Goal: Task Accomplishment & Management: Manage account settings

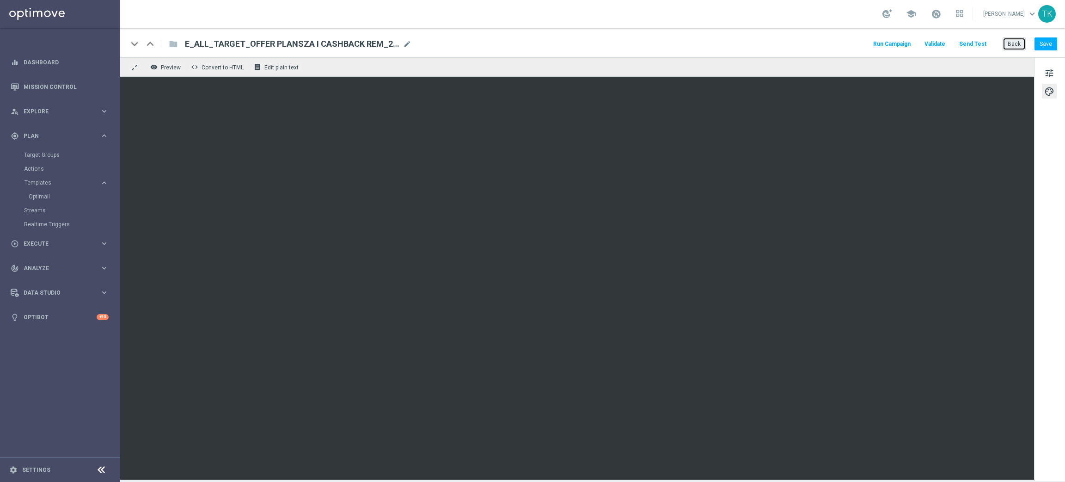
click at [1012, 47] on button "Back" at bounding box center [1014, 43] width 23 height 13
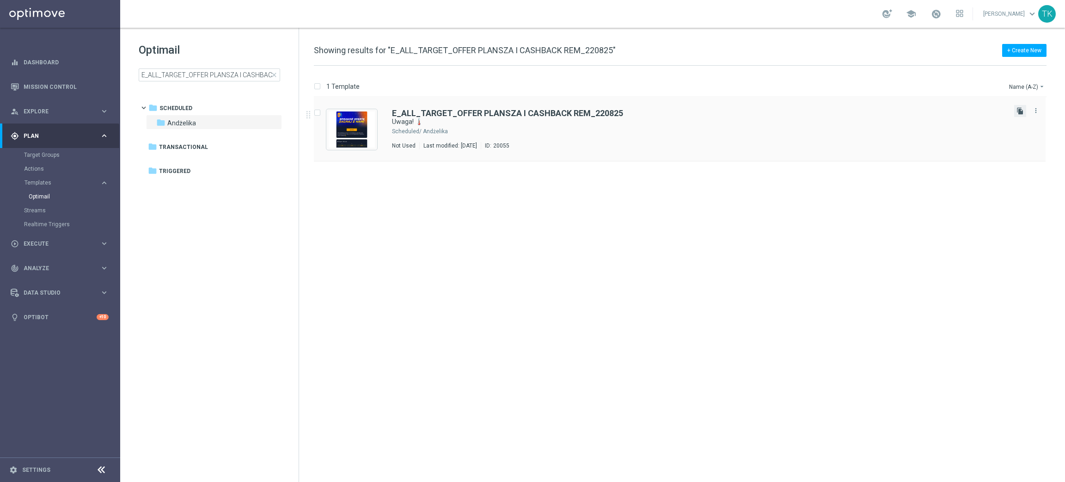
click at [1017, 107] on icon "file_copy" at bounding box center [1020, 110] width 7 height 7
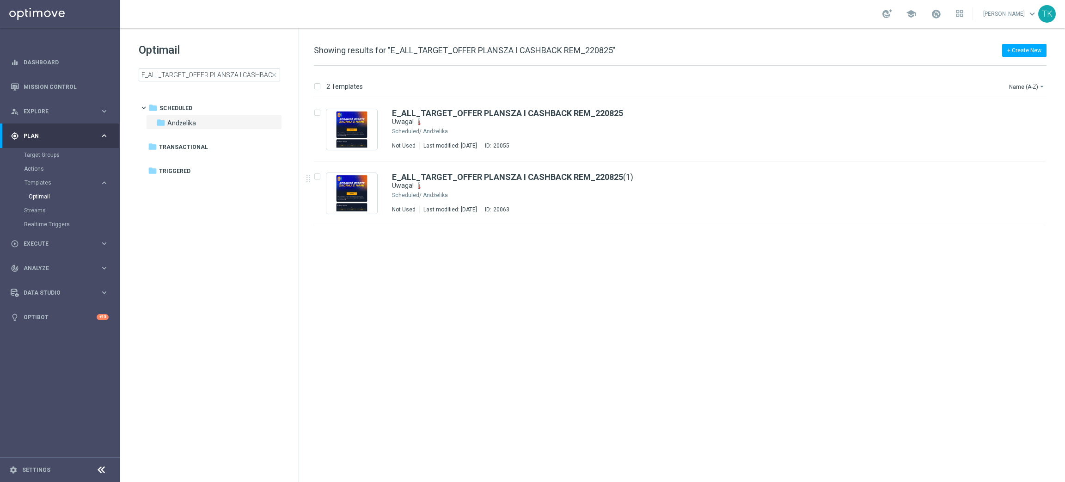
drag, startPoint x: 527, startPoint y: 190, endPoint x: 674, endPoint y: 7, distance: 234.6
click at [527, 190] on div "E_ALL_TARGET_OFFER PLANSZA I CASHBACK REM_220825 (1) Uwaga! 🌡️ Scheduled/ Andże…" at bounding box center [699, 193] width 615 height 40
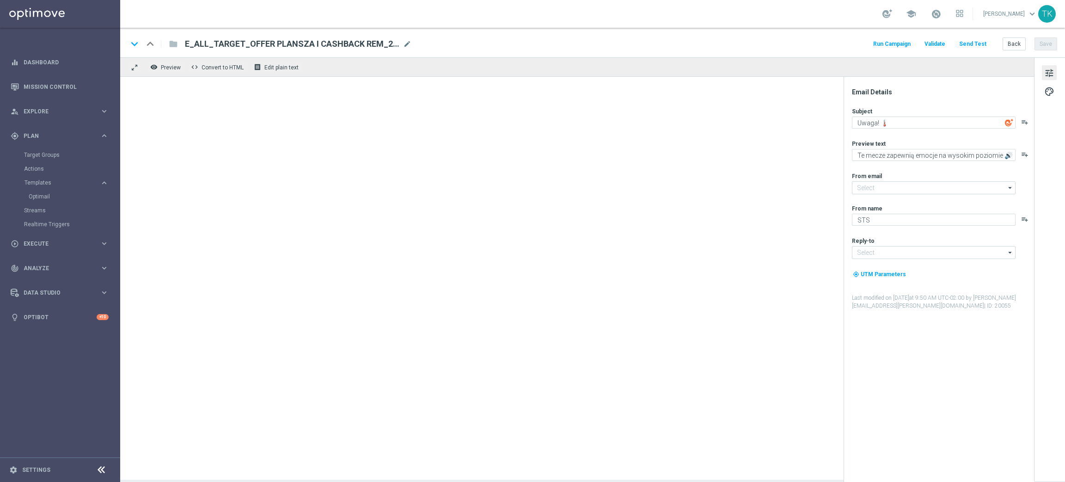
type input "[EMAIL_ADDRESS][DOMAIN_NAME]"
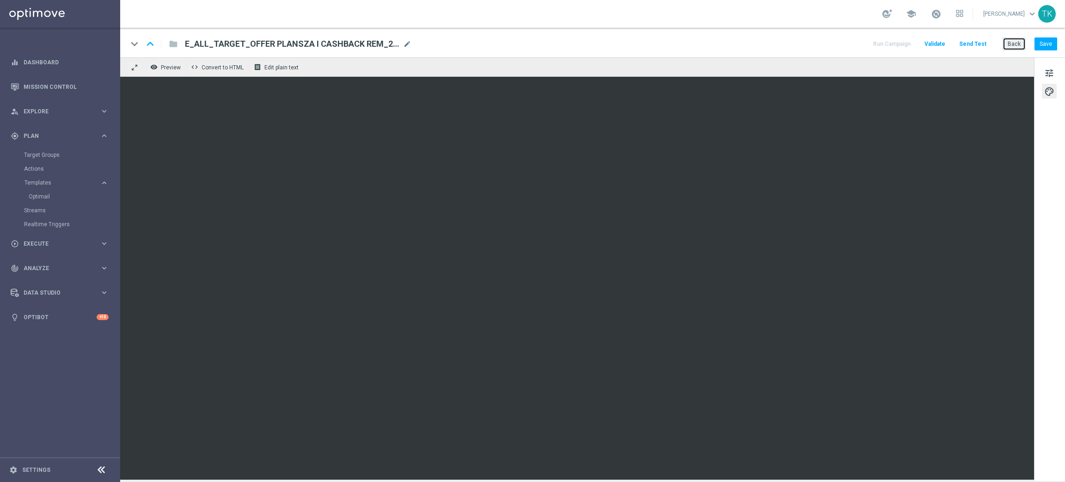
click at [1008, 41] on button "Back" at bounding box center [1014, 43] width 23 height 13
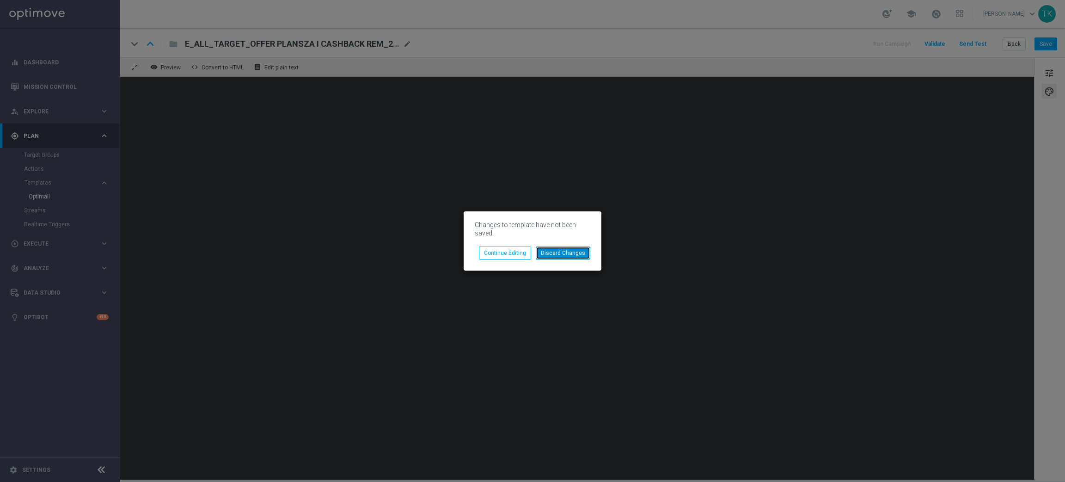
click at [557, 252] on button "Discard Changes" at bounding box center [563, 252] width 55 height 13
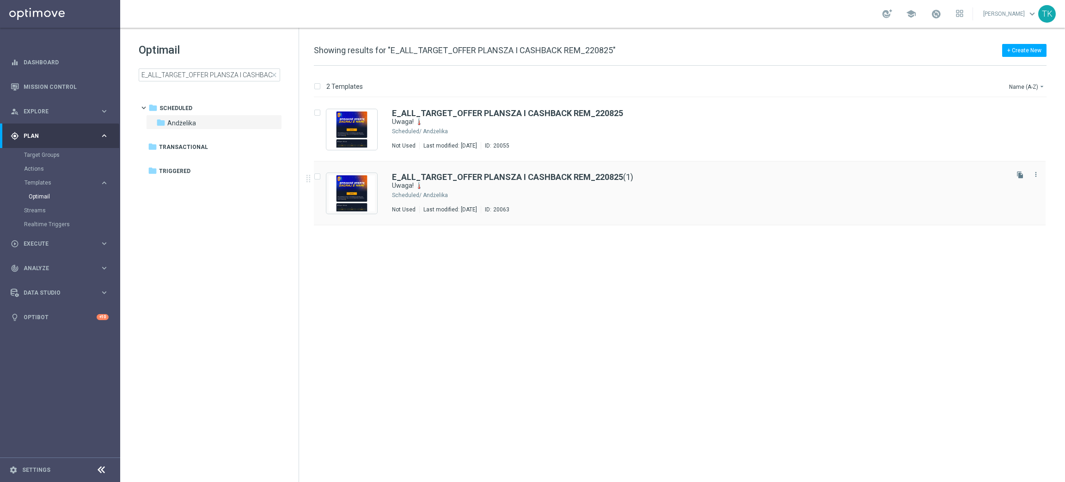
click at [536, 191] on div "Andżelika" at bounding box center [715, 194] width 584 height 7
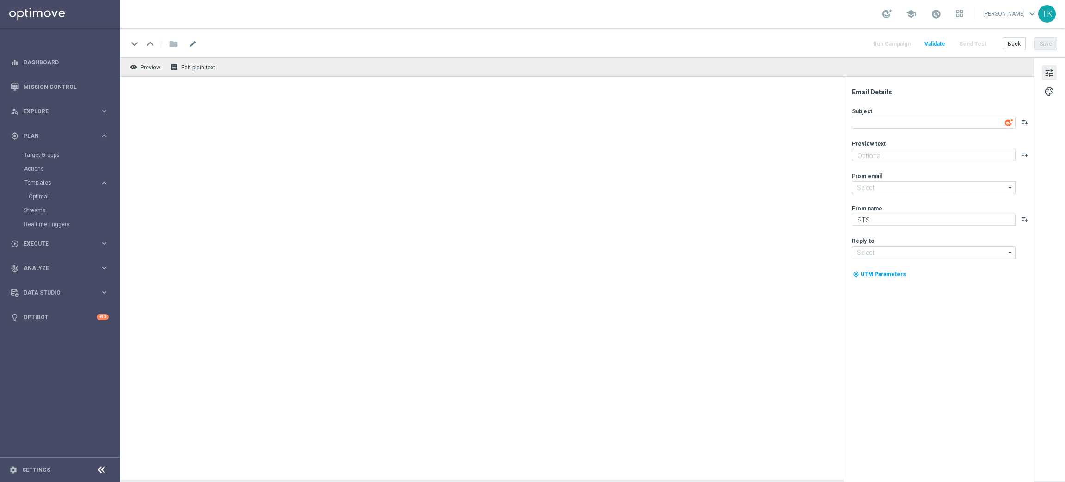
type input "[EMAIL_ADDRESS][DOMAIN_NAME]"
type textarea "Uwaga! 🌡️"
type textarea "Te mecze zapewnią emocje na wysokim poziomie 🔊"
type input "[EMAIL_ADDRESS][DOMAIN_NAME]"
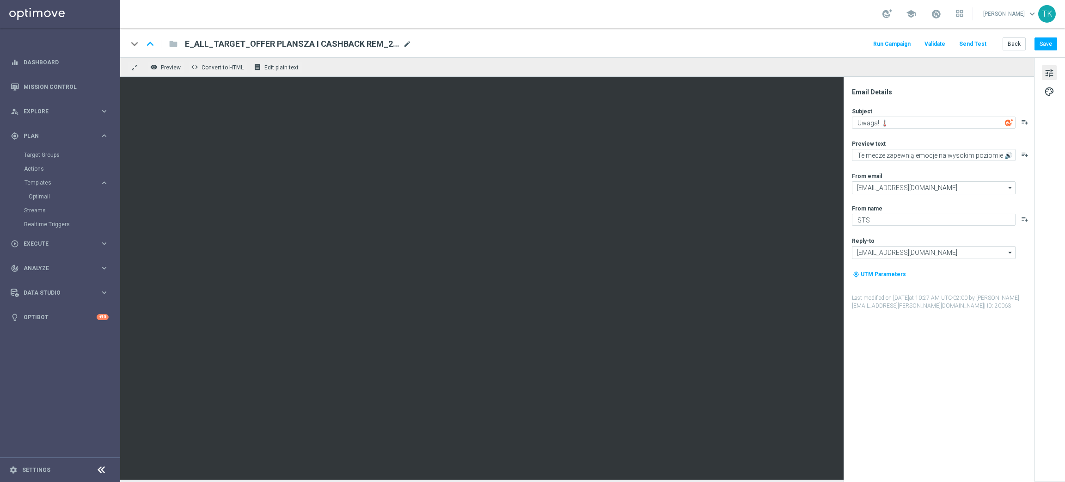
click at [406, 43] on span "mode_edit" at bounding box center [407, 44] width 8 height 8
click at [348, 46] on input "E_ALL_TARGET_OFFER PLANSZA I CASHBACK REM_220825(1)" at bounding box center [299, 44] width 229 height 12
paste input "REACQ_ALL_TARGET_OFFER_PLANSZA I ZBR REM_220825"
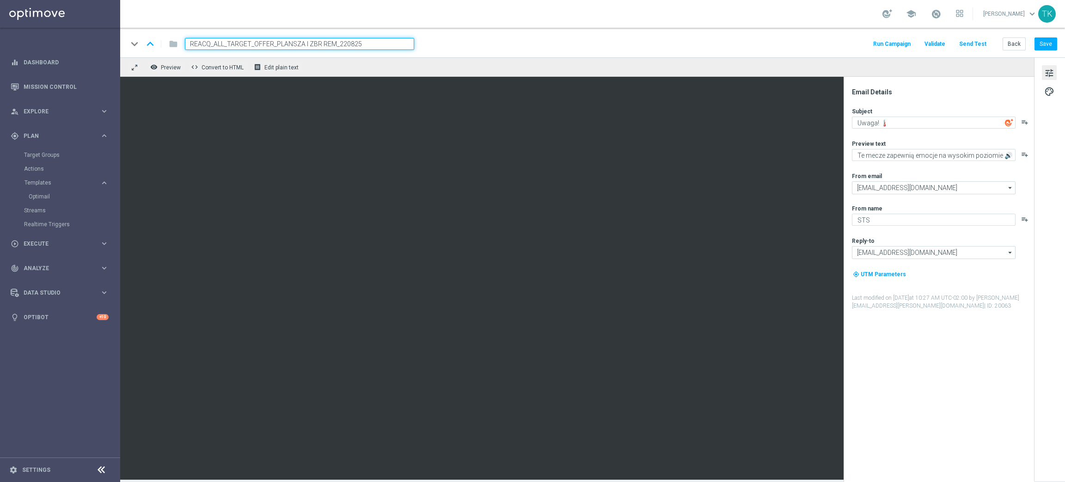
type input "REACQ_ALL_TARGET_OFFER_PLANSZA I ZBR REM_220825"
click at [449, 46] on div "keyboard_arrow_down keyboard_arrow_up folder REACQ_ALL_TARGET_OFFER_PLANSZA I Z…" at bounding box center [593, 44] width 930 height 12
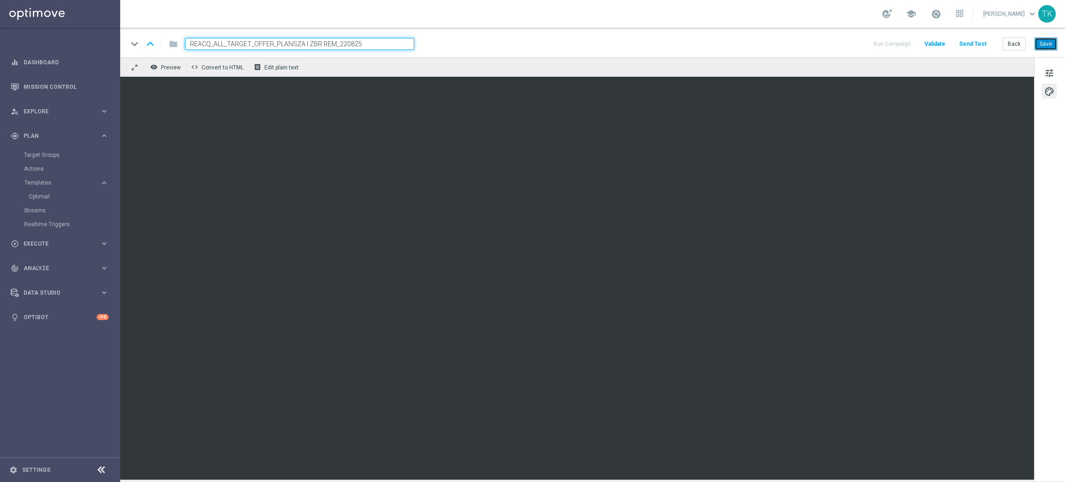
click at [1047, 45] on button "Save" at bounding box center [1046, 43] width 23 height 13
click at [1016, 46] on button "Back" at bounding box center [1014, 43] width 23 height 13
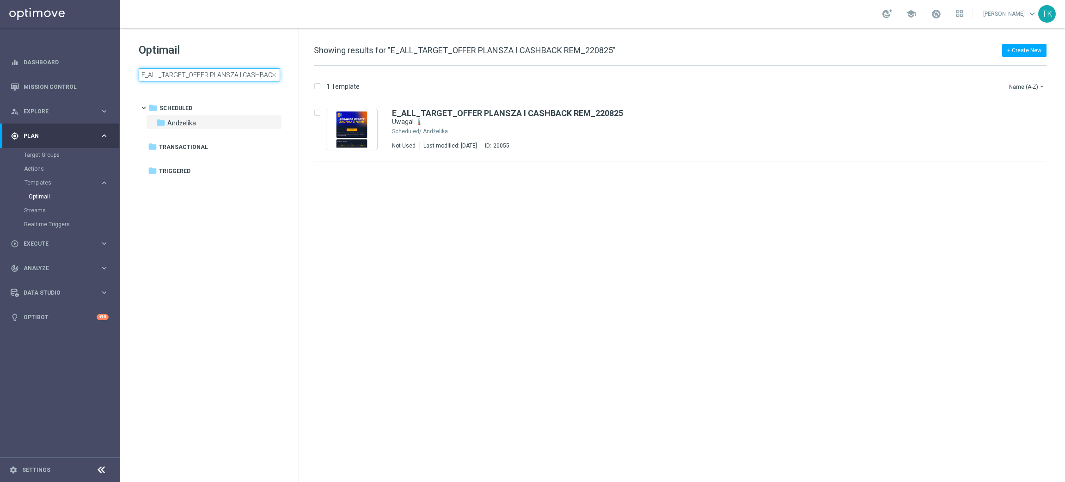
click at [216, 74] on input "E_ALL_TARGET_OFFER PLANSZA I CASHBACK REM_220825" at bounding box center [209, 74] width 141 height 13
click at [239, 76] on input "E_ALL_TARGET_OFFER PLANSZA I CASHBACK REM_220825" at bounding box center [209, 74] width 141 height 13
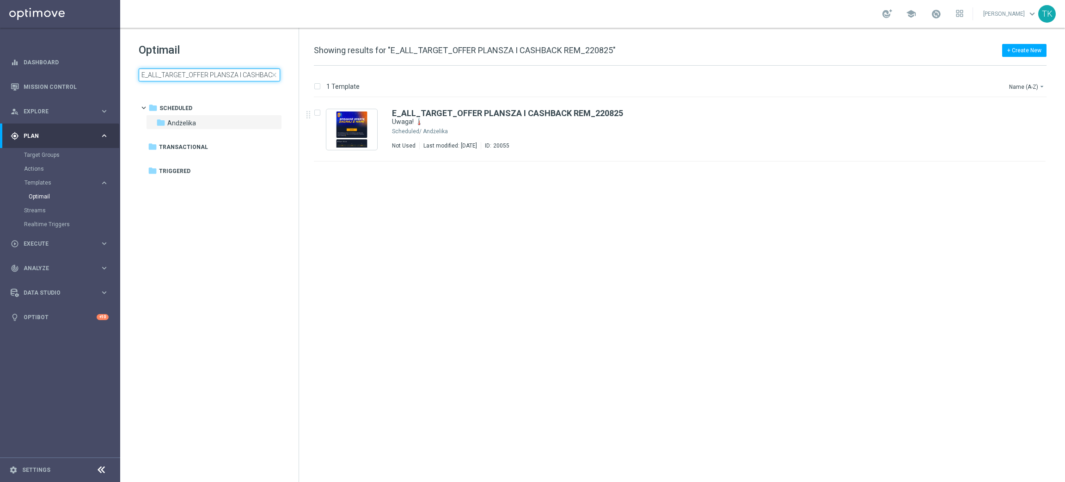
click at [239, 76] on input "E_ALL_TARGET_OFFER PLANSZA I CASHBACK REM_220825" at bounding box center [209, 74] width 141 height 13
type input "REACQ_ALL_TARGET_OFFER_PLANSZA I ZBR REM_220825"
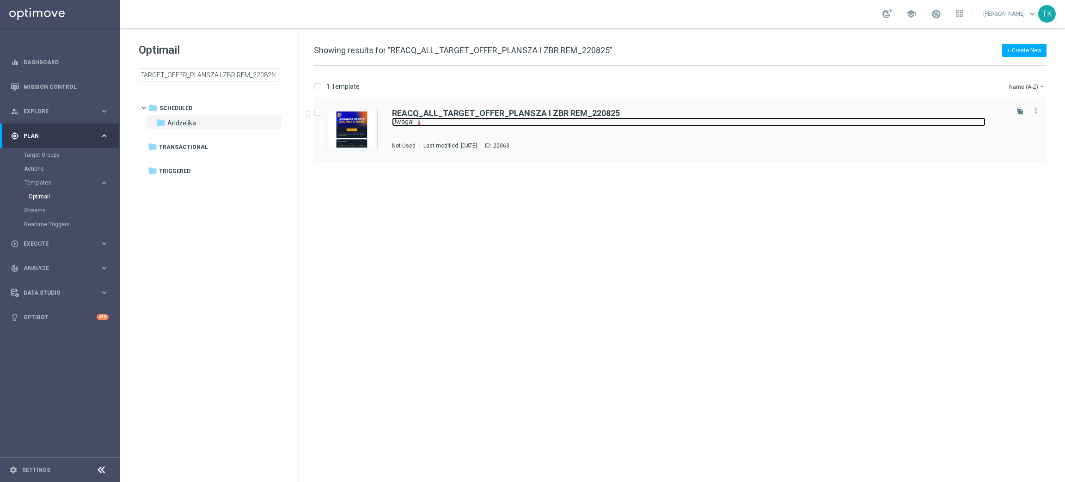
click at [548, 124] on link "Uwaga! 🌡️" at bounding box center [689, 121] width 594 height 9
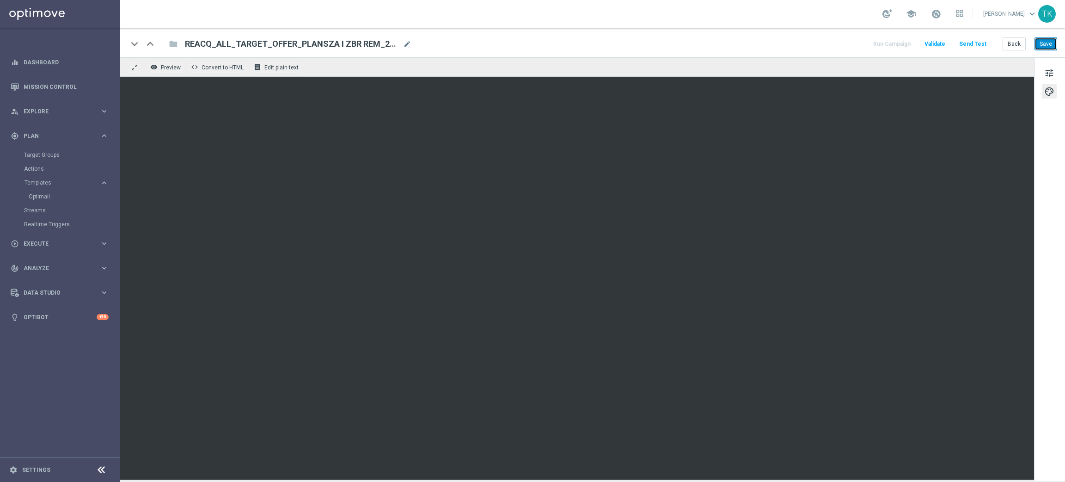
click at [1045, 43] on button "Save" at bounding box center [1046, 43] width 23 height 13
click at [1049, 44] on button "Save" at bounding box center [1046, 43] width 23 height 13
click at [1052, 38] on button "Save" at bounding box center [1046, 43] width 23 height 13
click at [972, 40] on button "Send Test" at bounding box center [973, 44] width 30 height 12
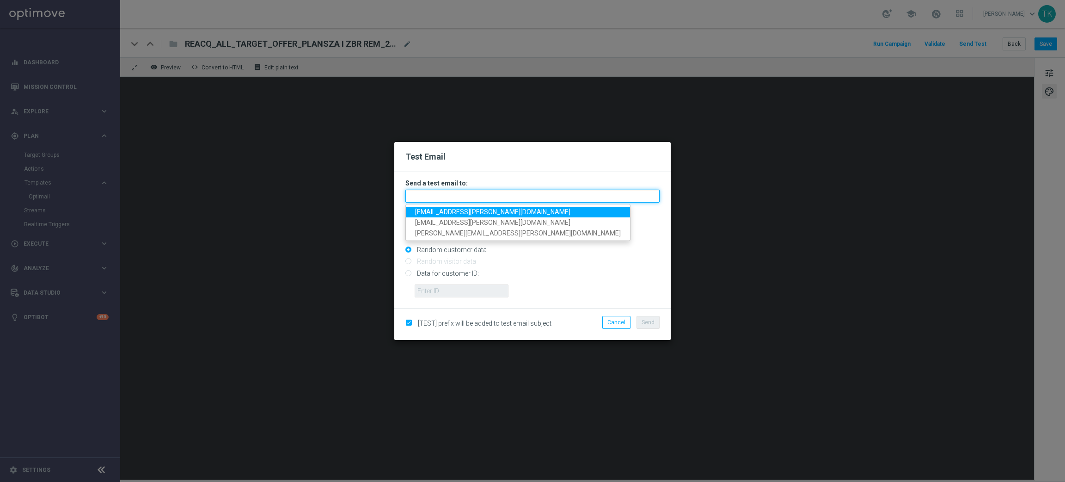
click at [453, 194] on input "text" at bounding box center [532, 196] width 254 height 13
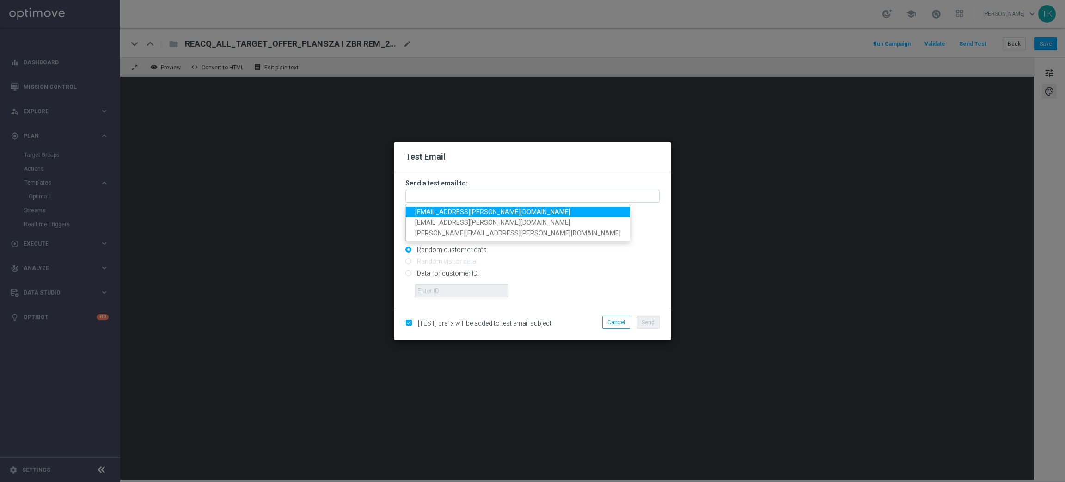
click at [448, 215] on span "[EMAIL_ADDRESS][PERSON_NAME][DOMAIN_NAME]" at bounding box center [492, 211] width 155 height 7
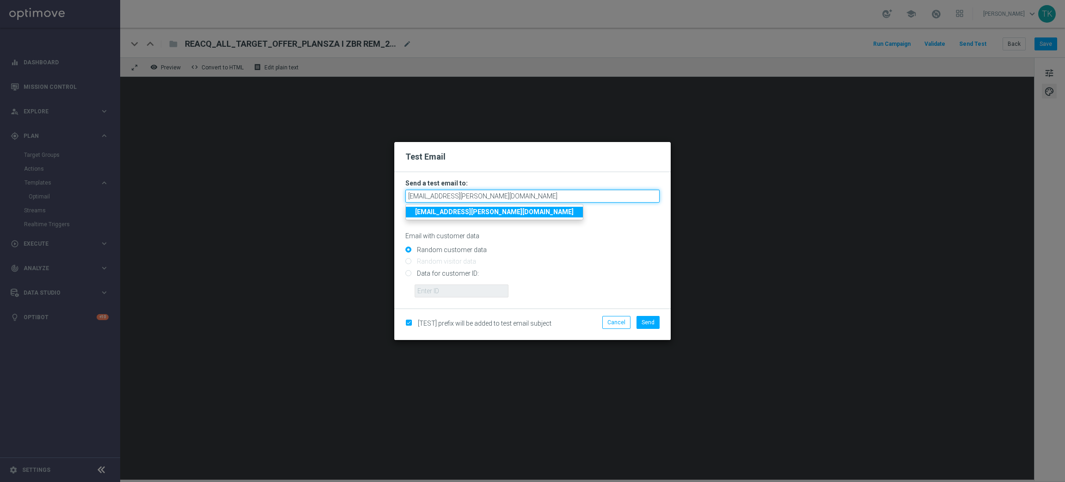
click at [496, 196] on input "[EMAIL_ADDRESS][PERSON_NAME][DOMAIN_NAME]" at bounding box center [532, 196] width 254 height 13
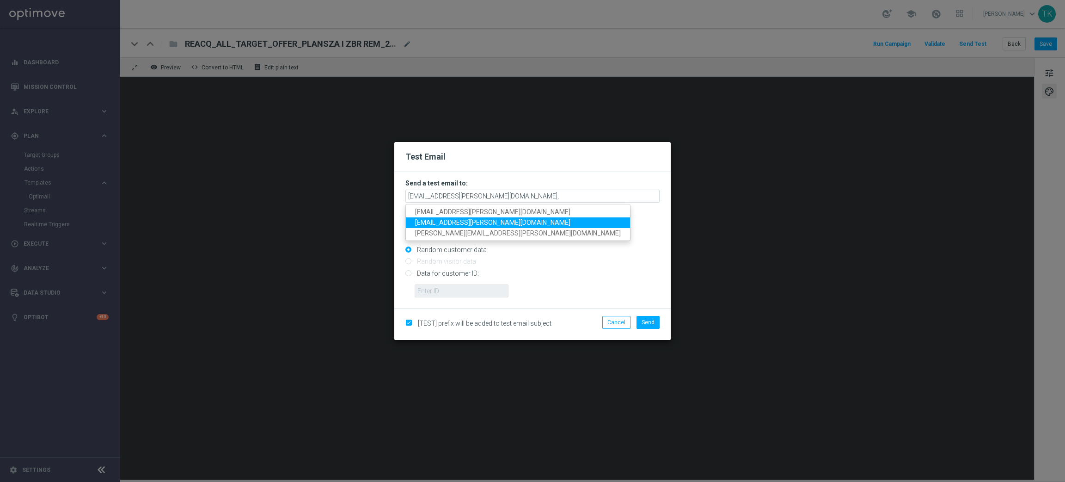
click at [465, 221] on span "[EMAIL_ADDRESS][PERSON_NAME][DOMAIN_NAME]" at bounding box center [492, 222] width 155 height 7
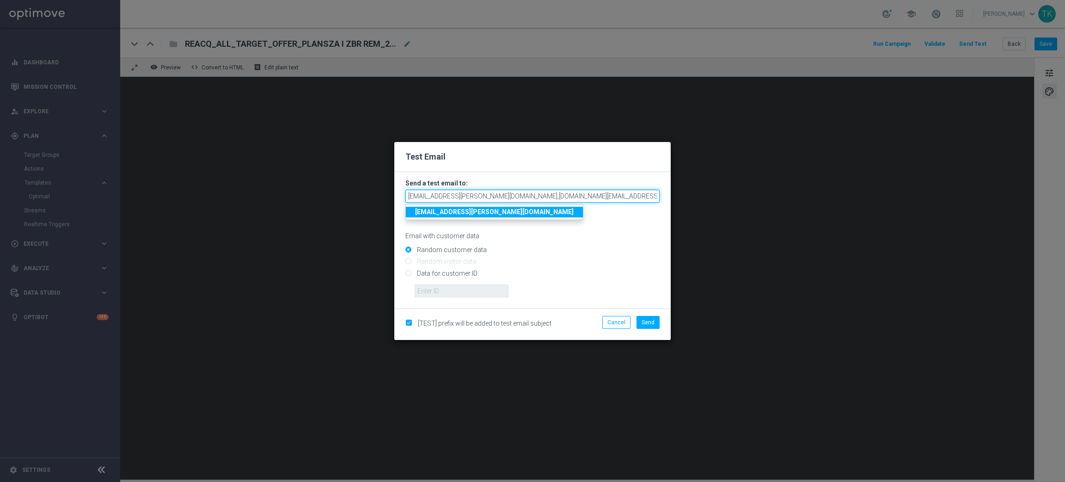
click at [576, 196] on input "[EMAIL_ADDRESS][PERSON_NAME][DOMAIN_NAME],[DOMAIN_NAME][EMAIL_ADDRESS][PERSON_N…" at bounding box center [532, 196] width 254 height 13
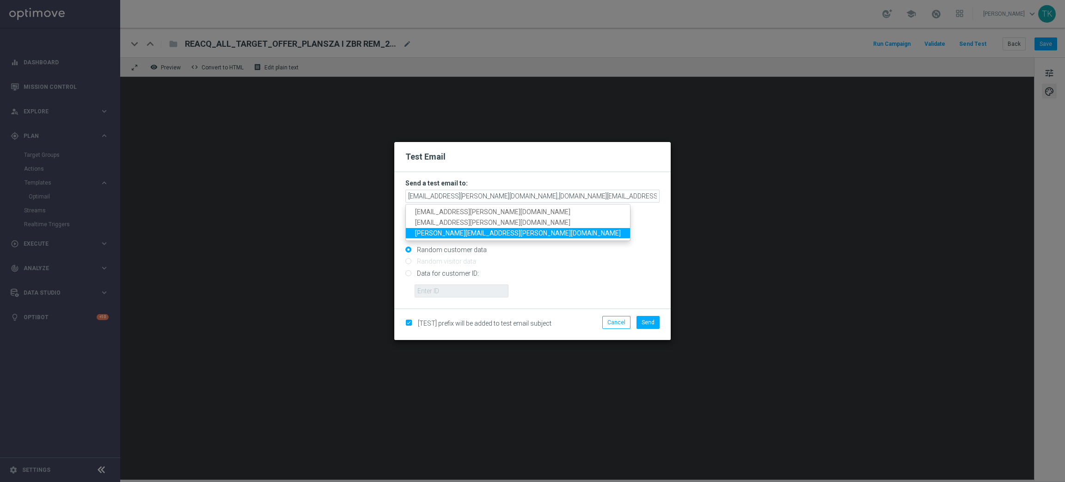
click at [467, 228] on link "[PERSON_NAME][EMAIL_ADDRESS][PERSON_NAME][DOMAIN_NAME]" at bounding box center [518, 232] width 224 height 11
type input "[EMAIL_ADDRESS][PERSON_NAME][DOMAIN_NAME],[DOMAIN_NAME][EMAIL_ADDRESS][PERSON_N…"
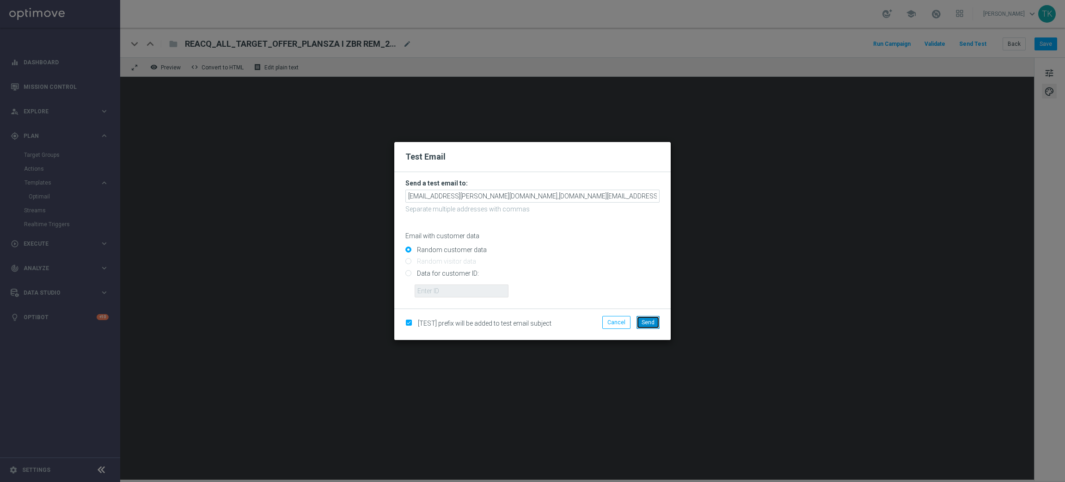
click at [648, 323] on span "Send" at bounding box center [648, 322] width 13 height 6
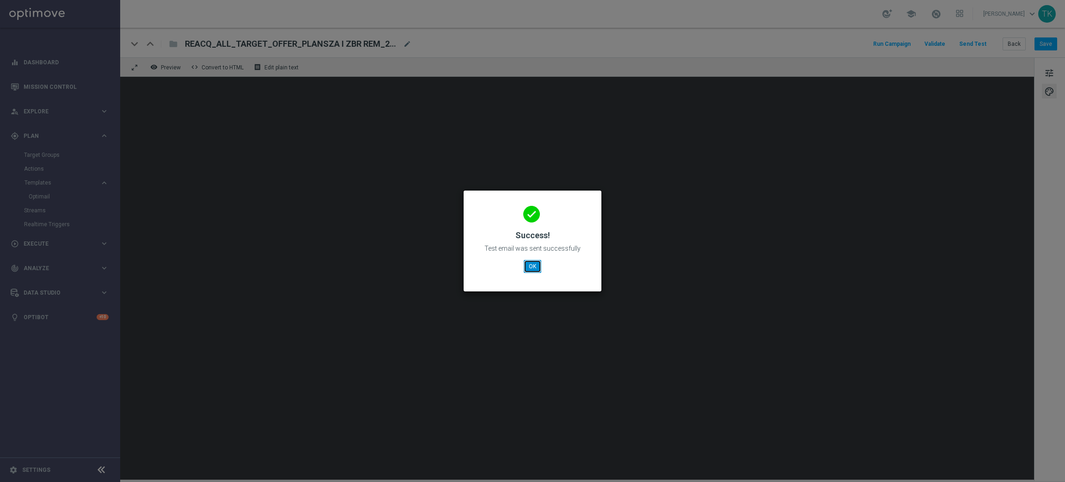
click at [527, 269] on button "OK" at bounding box center [533, 266] width 18 height 13
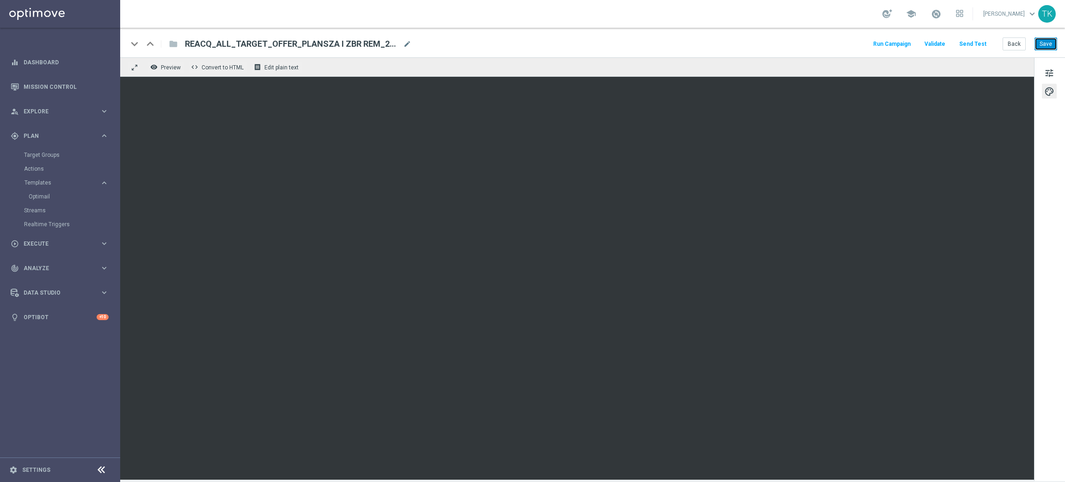
click at [1053, 43] on button "Save" at bounding box center [1046, 43] width 23 height 13
click at [1051, 48] on button "Save" at bounding box center [1046, 43] width 23 height 13
click at [1007, 44] on button "Back" at bounding box center [1014, 43] width 23 height 13
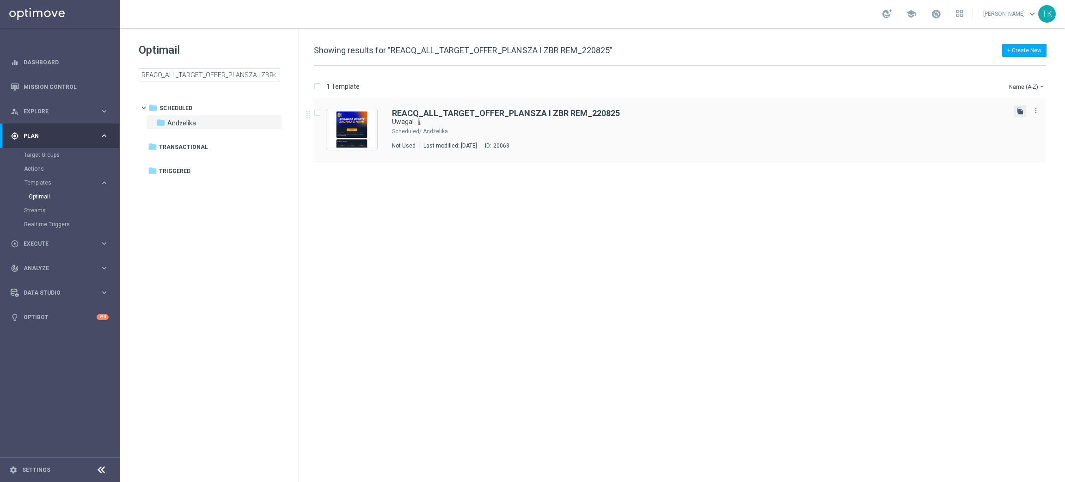
click at [1020, 113] on icon "file_copy" at bounding box center [1020, 110] width 7 height 7
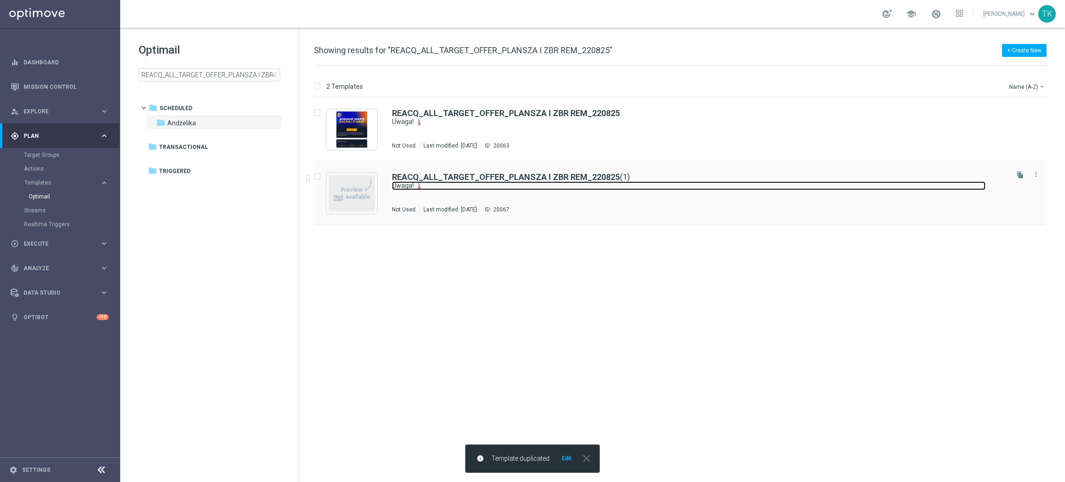
click at [468, 190] on link "Uwaga! 🌡️" at bounding box center [689, 185] width 594 height 9
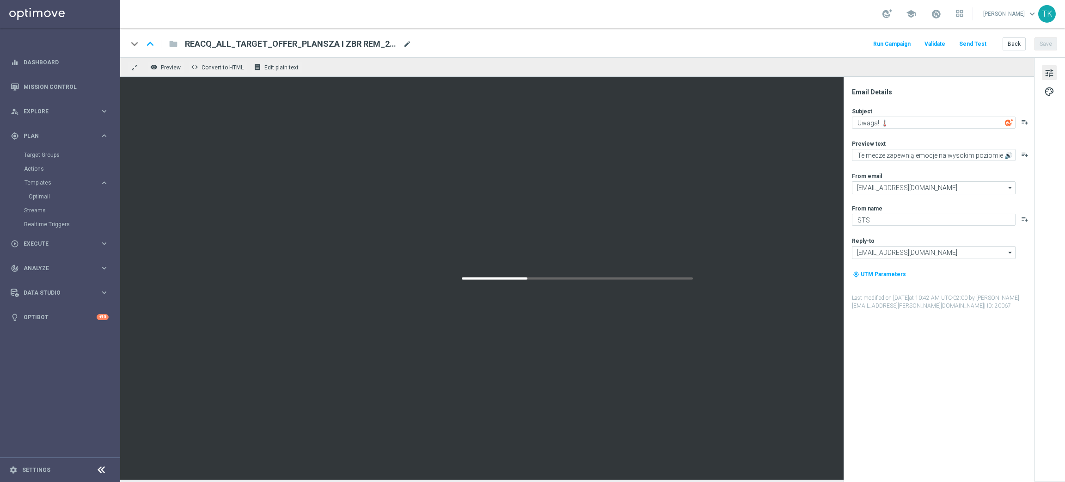
click at [405, 43] on span "mode_edit" at bounding box center [407, 44] width 8 height 8
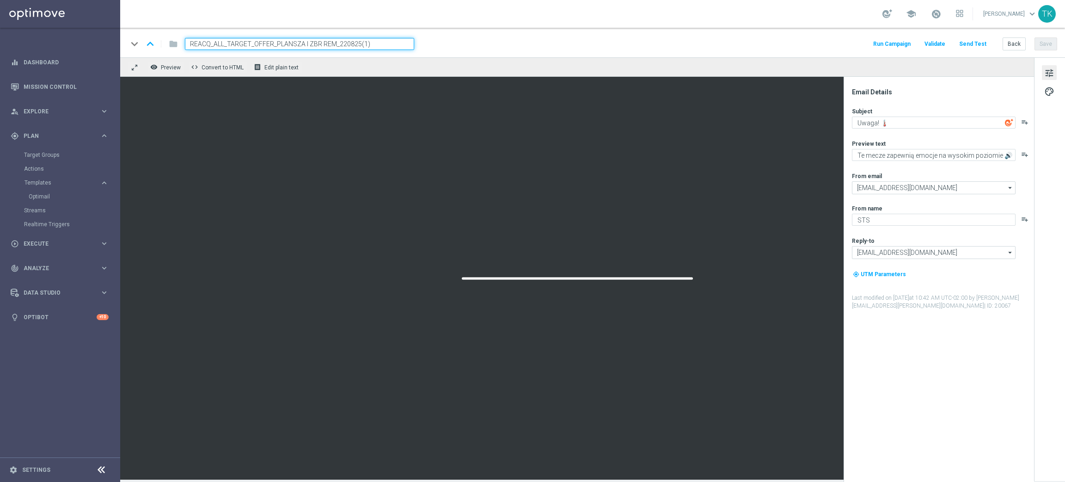
click at [294, 44] on input "REACQ_ALL_TARGET_OFFER_PLANSZA I ZBR REM_220825(1)" at bounding box center [299, 44] width 229 height 12
paste input "E_ALL_TARGET_OFFER_PLANSZA_220825"
type input "E_ALL_TARGET_OFFER_PLANSZA_220825"
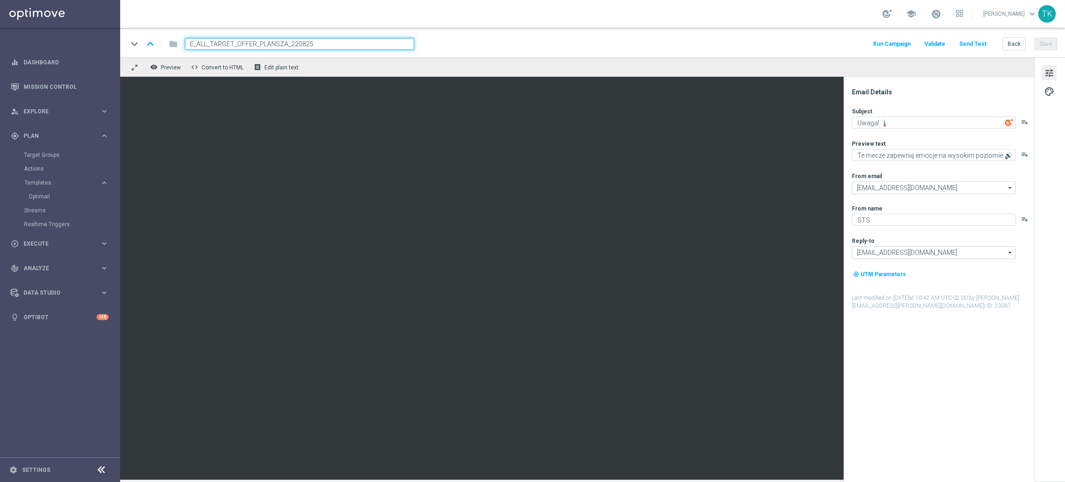
click at [465, 43] on div "keyboard_arrow_down keyboard_arrow_up folder E_ALL_TARGET_OFFER_PLANSZA_220825 …" at bounding box center [593, 44] width 930 height 12
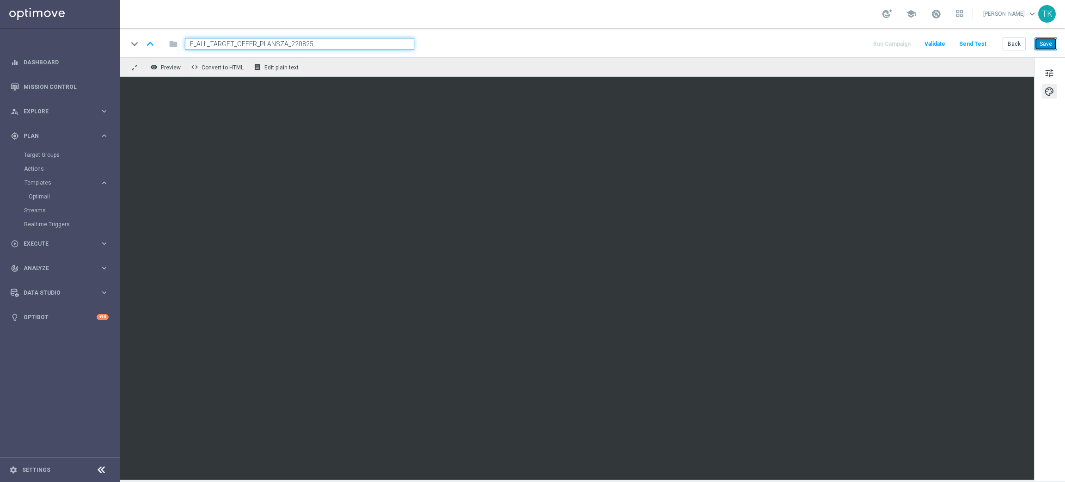
click at [1042, 43] on button "Save" at bounding box center [1046, 43] width 23 height 13
click at [1011, 43] on button "Back" at bounding box center [1014, 43] width 23 height 13
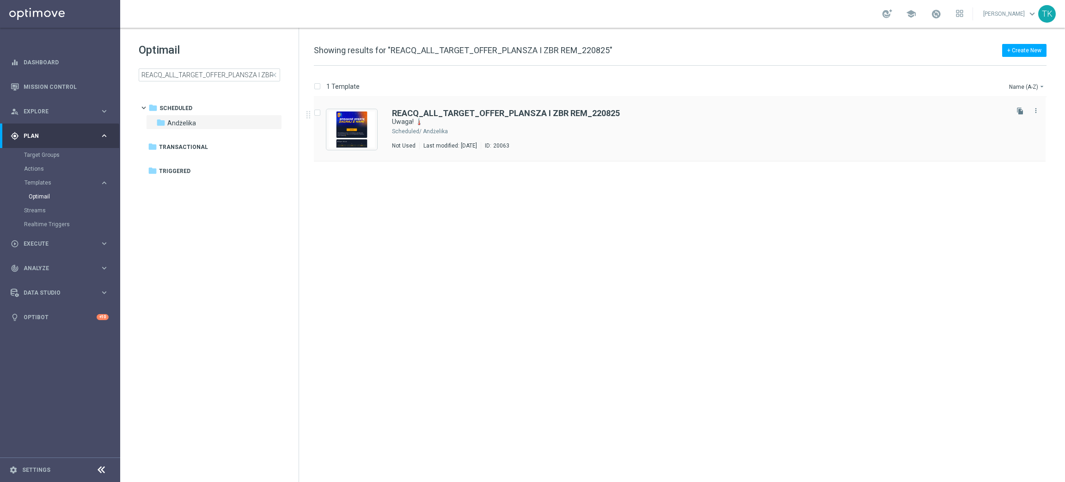
click at [574, 132] on div "Andżelika" at bounding box center [715, 131] width 584 height 7
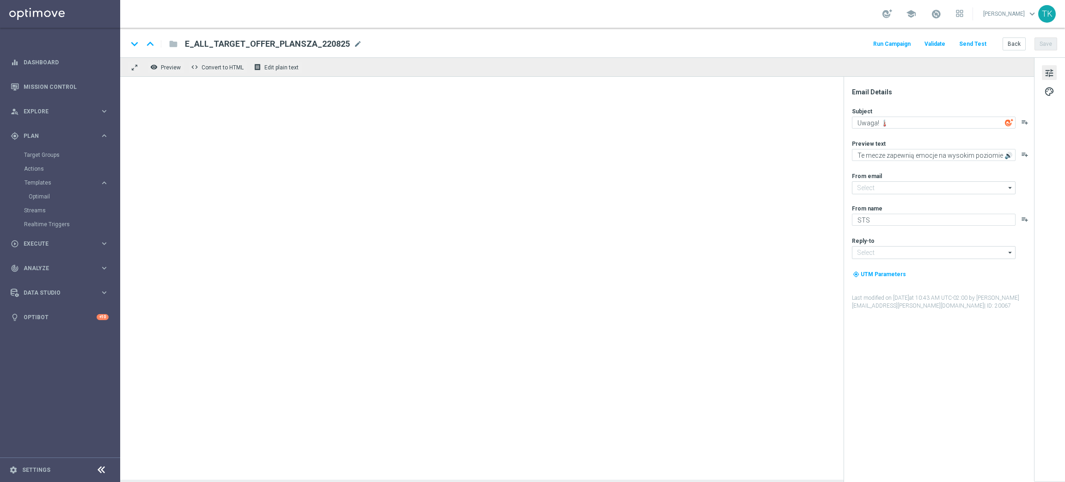
type input "[EMAIL_ADDRESS][DOMAIN_NAME]"
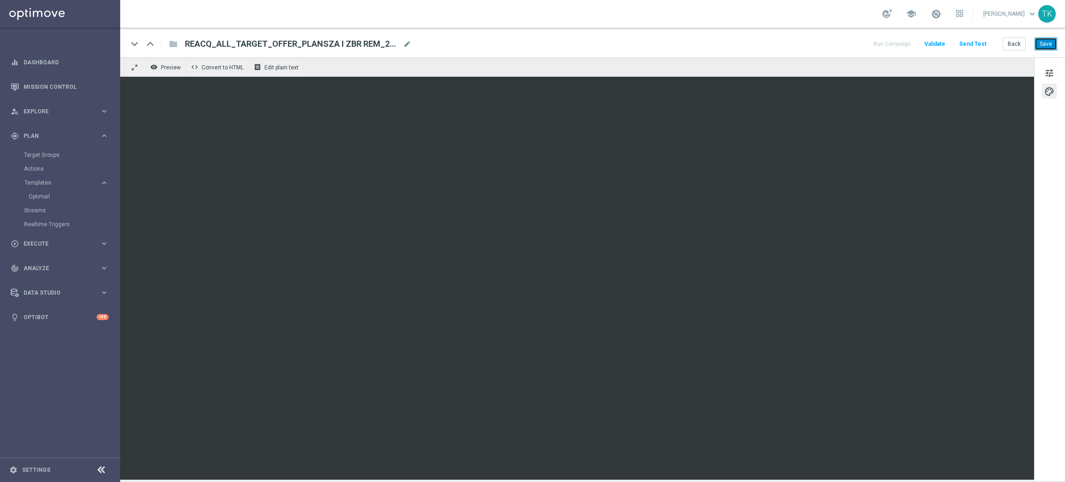
click at [1041, 44] on button "Save" at bounding box center [1046, 43] width 23 height 13
click at [1012, 43] on button "Back" at bounding box center [1014, 43] width 23 height 13
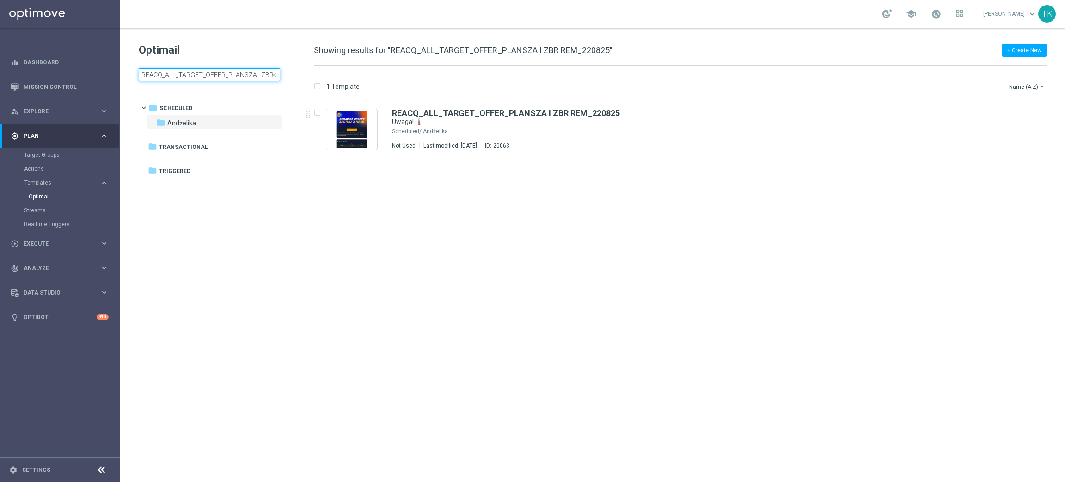
click at [186, 72] on input "REACQ_ALL_TARGET_OFFER_PLANSZA I ZBR REM_220825" at bounding box center [209, 74] width 141 height 13
type input "E_ALL_TARGET_OFFER_PLANSZA_220825"
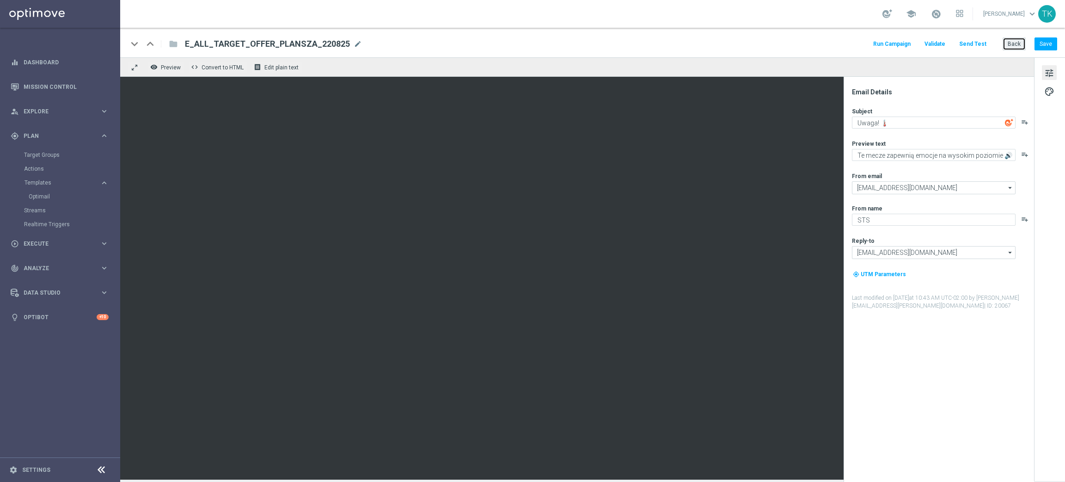
click at [1015, 43] on button "Back" at bounding box center [1014, 43] width 23 height 13
click at [1011, 44] on button "Back" at bounding box center [1014, 43] width 23 height 13
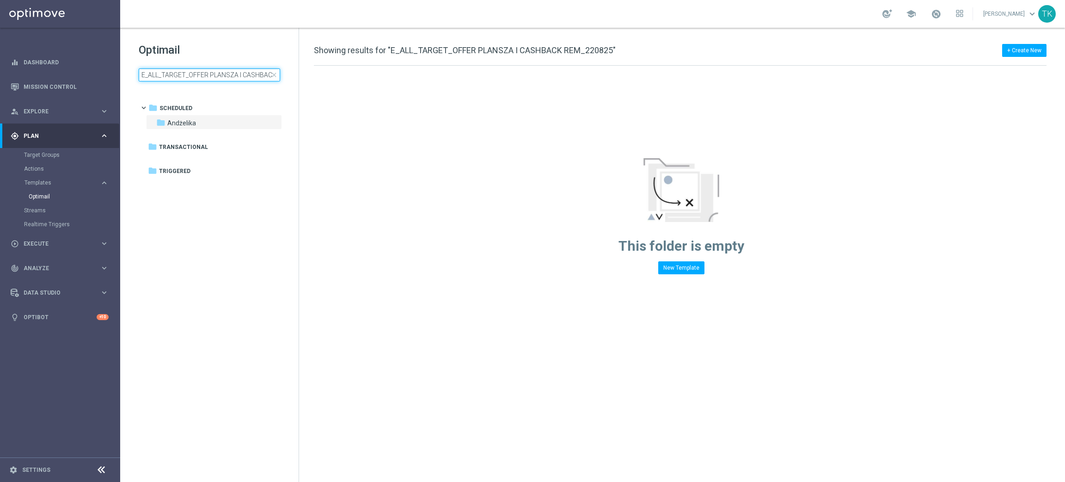
click at [193, 76] on input "E_ALL_TARGET_OFFER PLANSZA I CASHBACK REM_220825" at bounding box center [209, 74] width 141 height 13
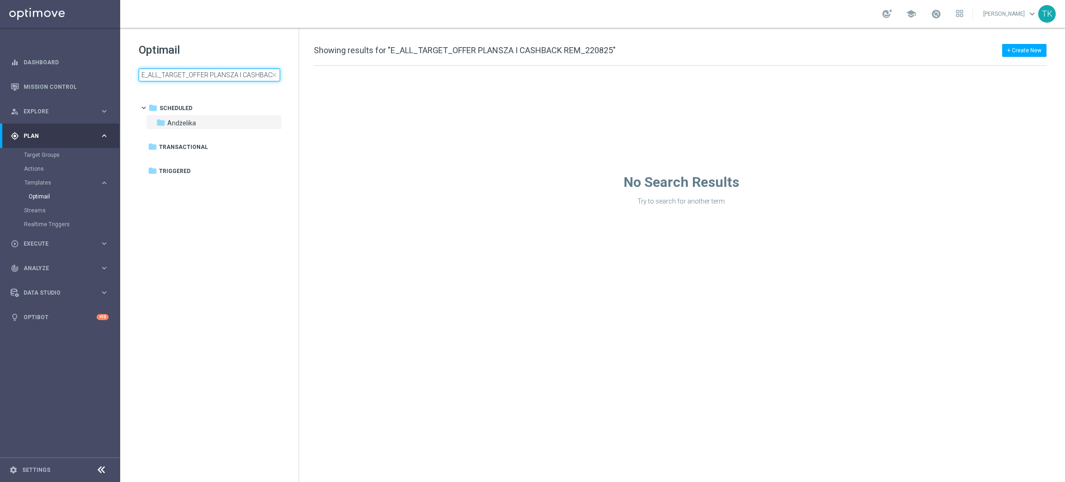
click at [193, 76] on input "E_ALL_TARGET_OFFER PLANSZA I CASHBACK REM_220825" at bounding box center [209, 74] width 141 height 13
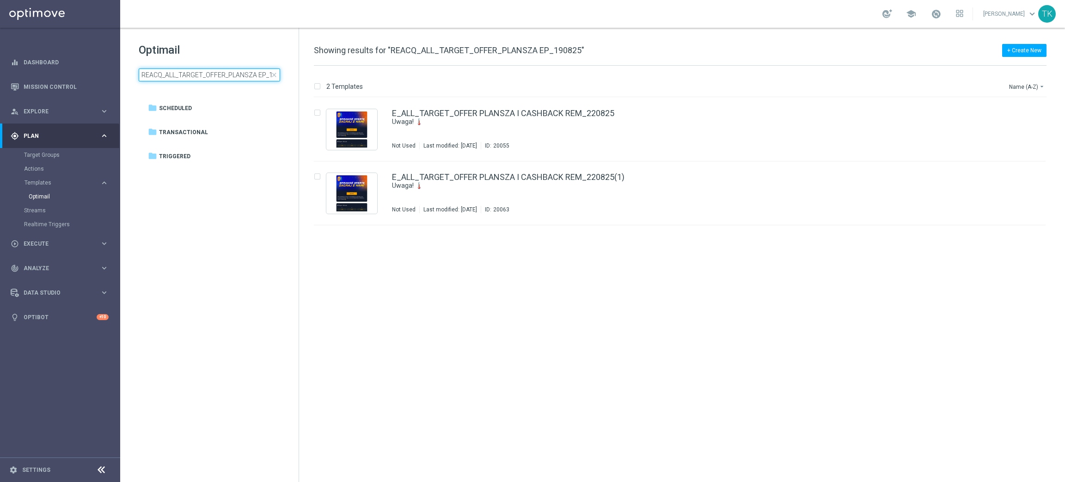
scroll to position [0, 16]
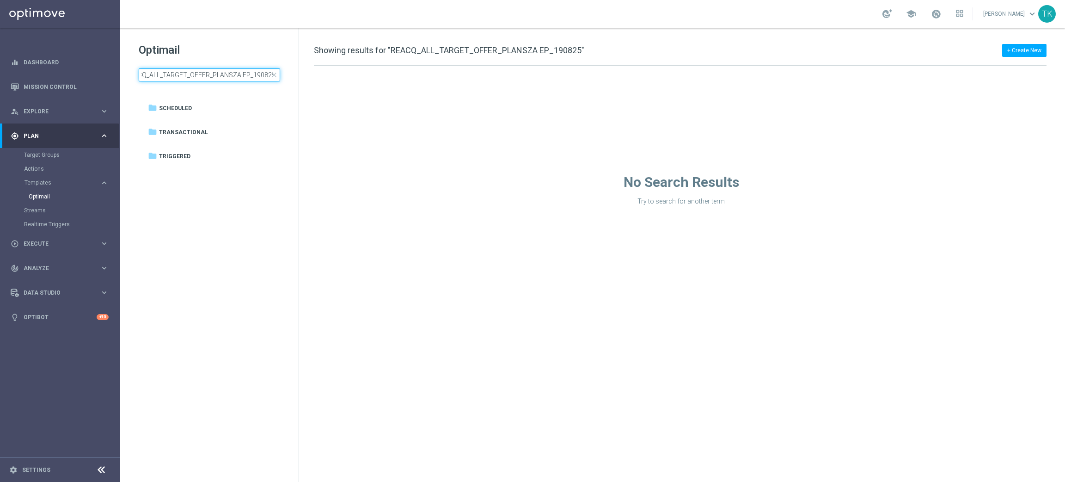
type input "REACQ_ALL_TARGET_OFFER_PLANSZA EP_190825"
click at [247, 72] on input "REACQ_ALL_TARGET_OFFER_PLANSZA EP_190825" at bounding box center [209, 74] width 141 height 13
